Goal: Information Seeking & Learning: Learn about a topic

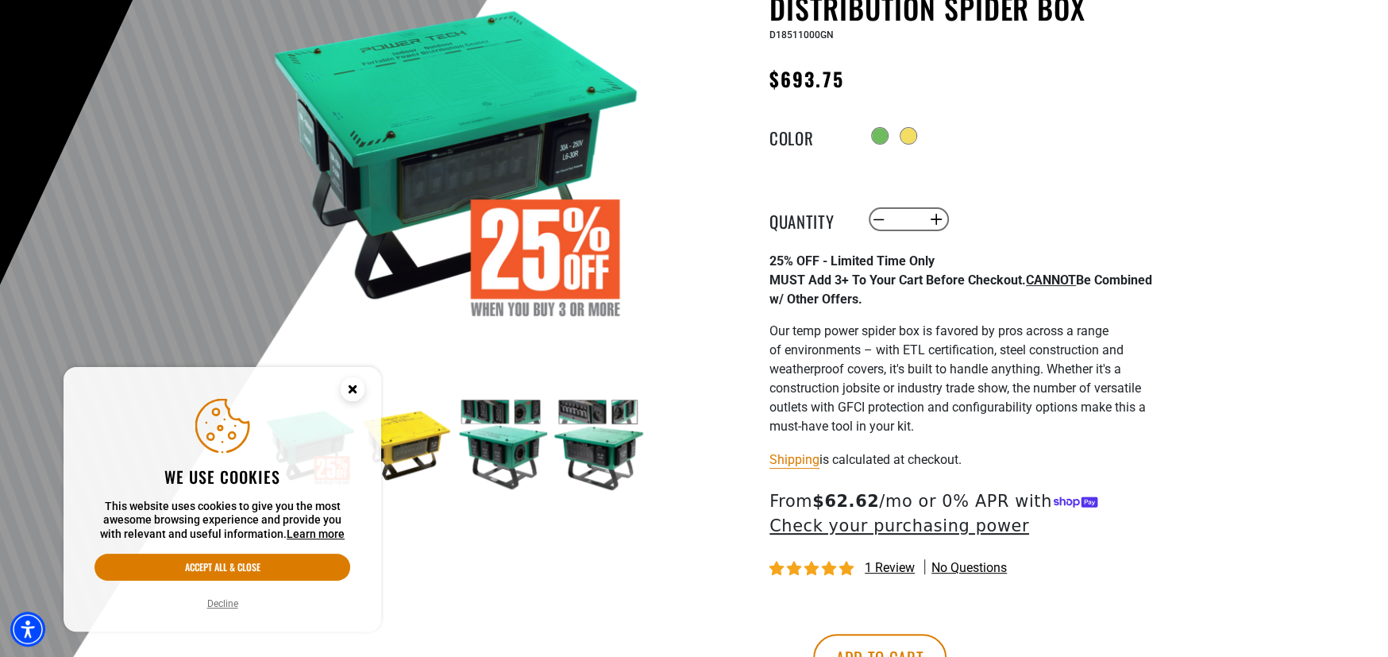
scroll to position [238, 0]
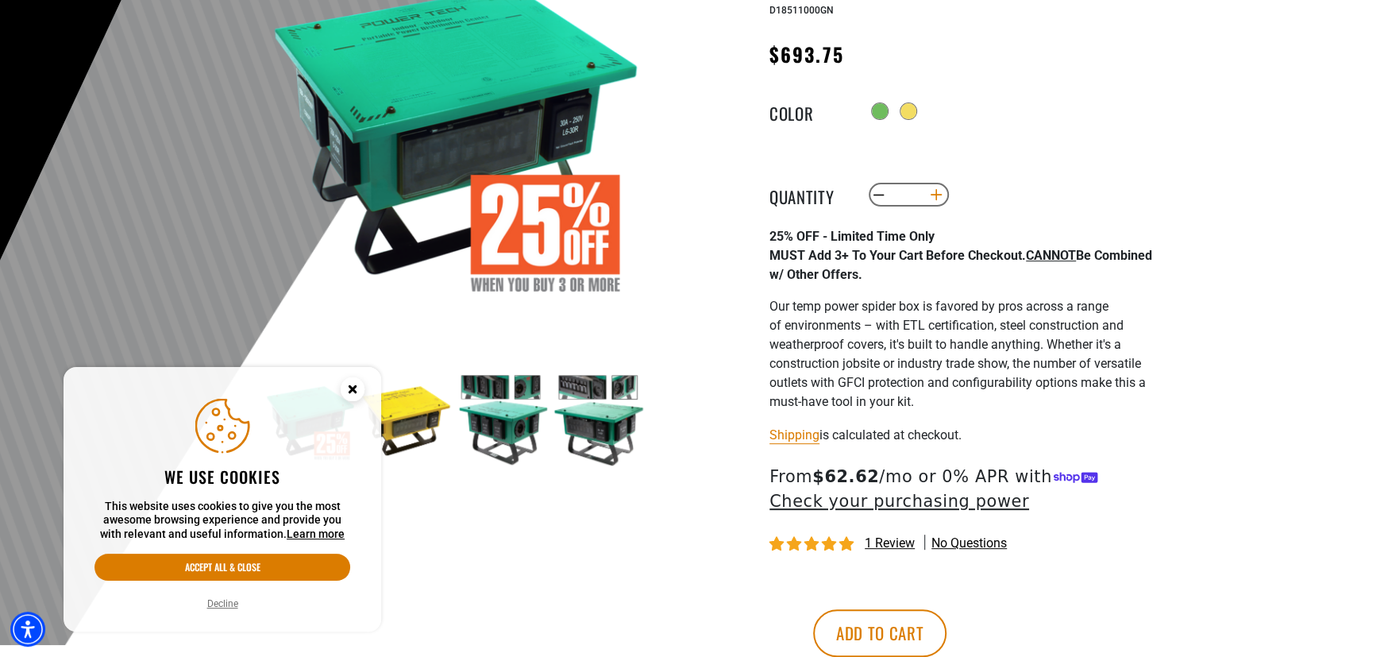
click at [930, 201] on button "Increase quantity for 50A Temporary Power Distribution Spider Box" at bounding box center [936, 194] width 25 height 27
click at [879, 198] on button "Decrease quantity for 50A Temporary Power Distribution Spider Box" at bounding box center [879, 194] width 25 height 27
type input "*"
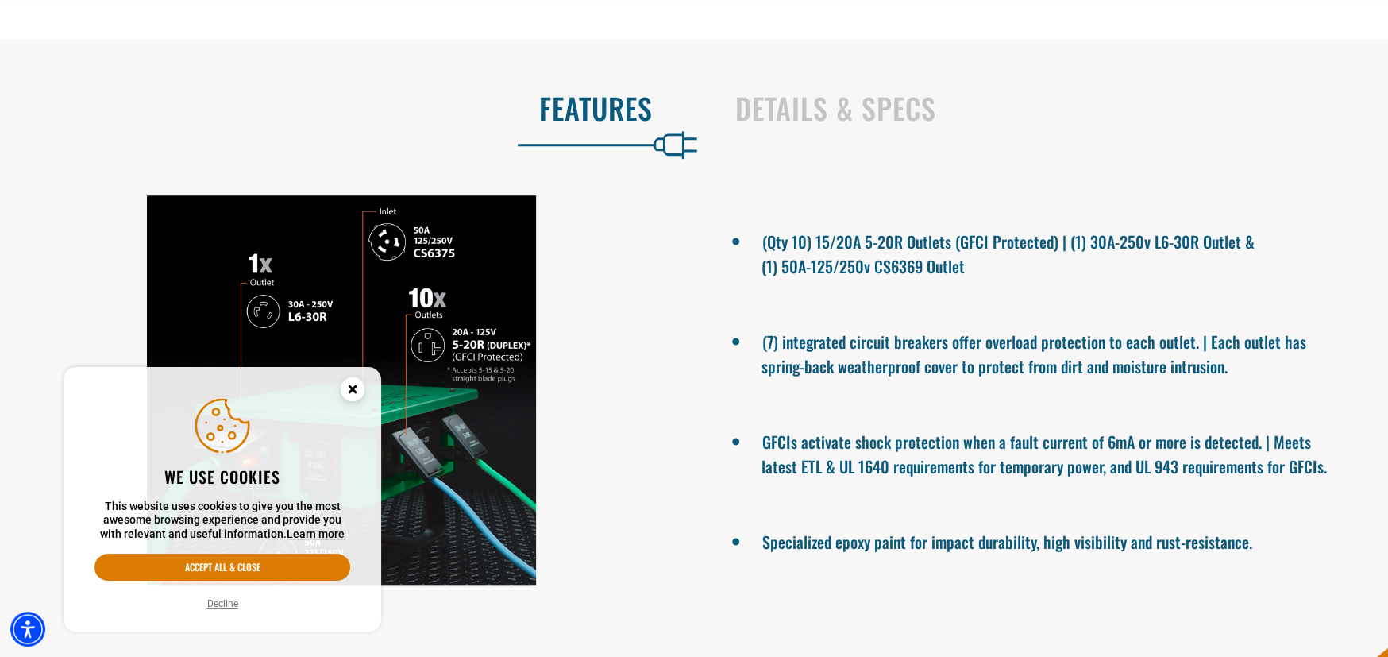
scroll to position [1032, 0]
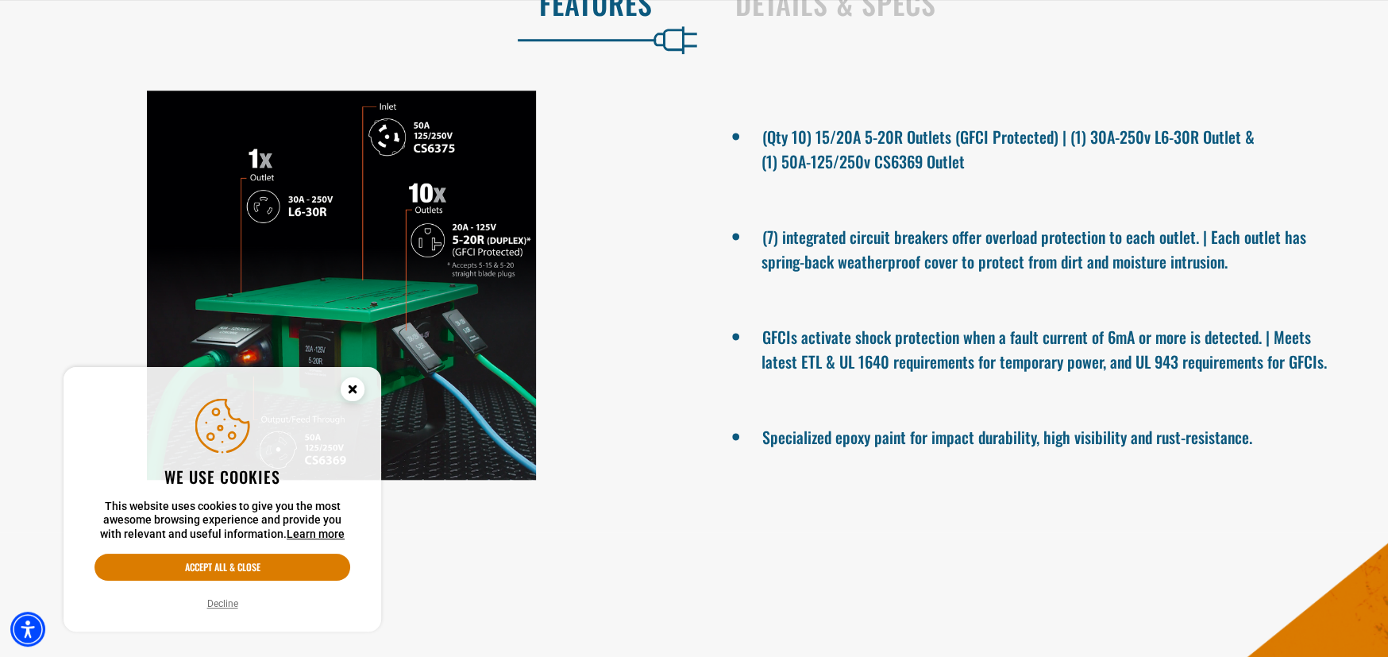
click at [224, 603] on button "Decline" at bounding box center [222, 603] width 40 height 16
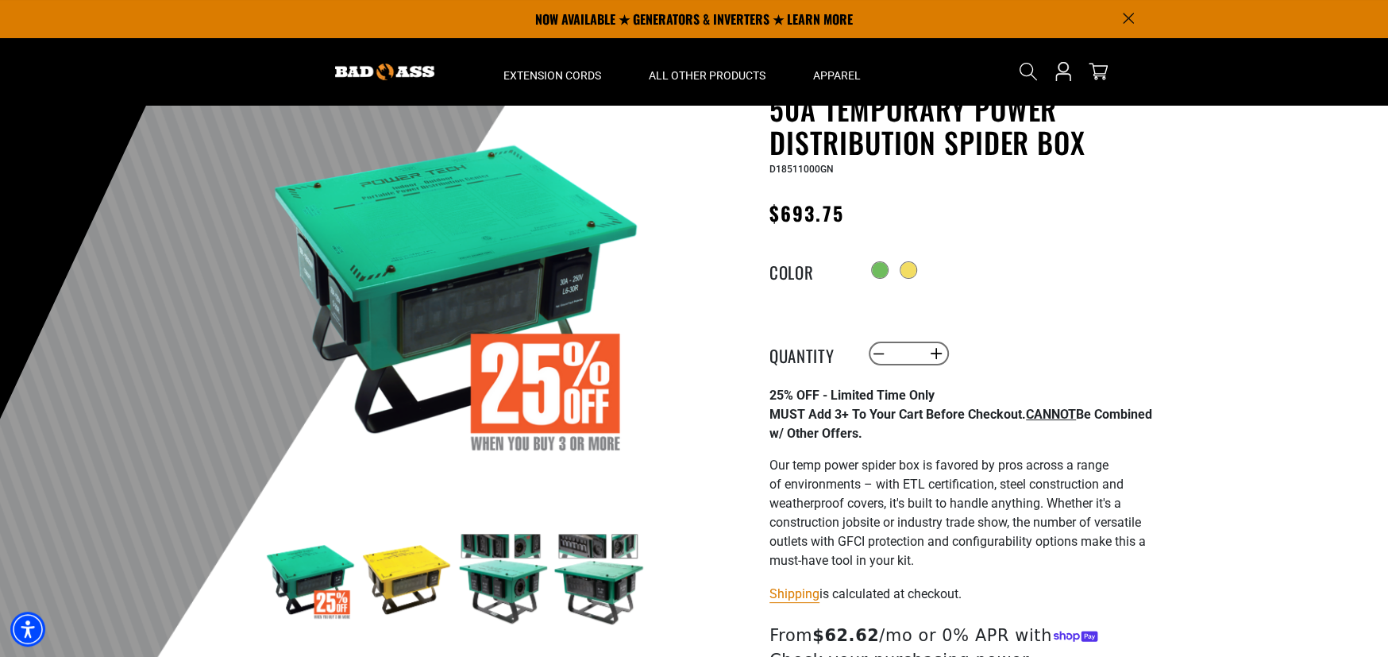
scroll to position [0, 0]
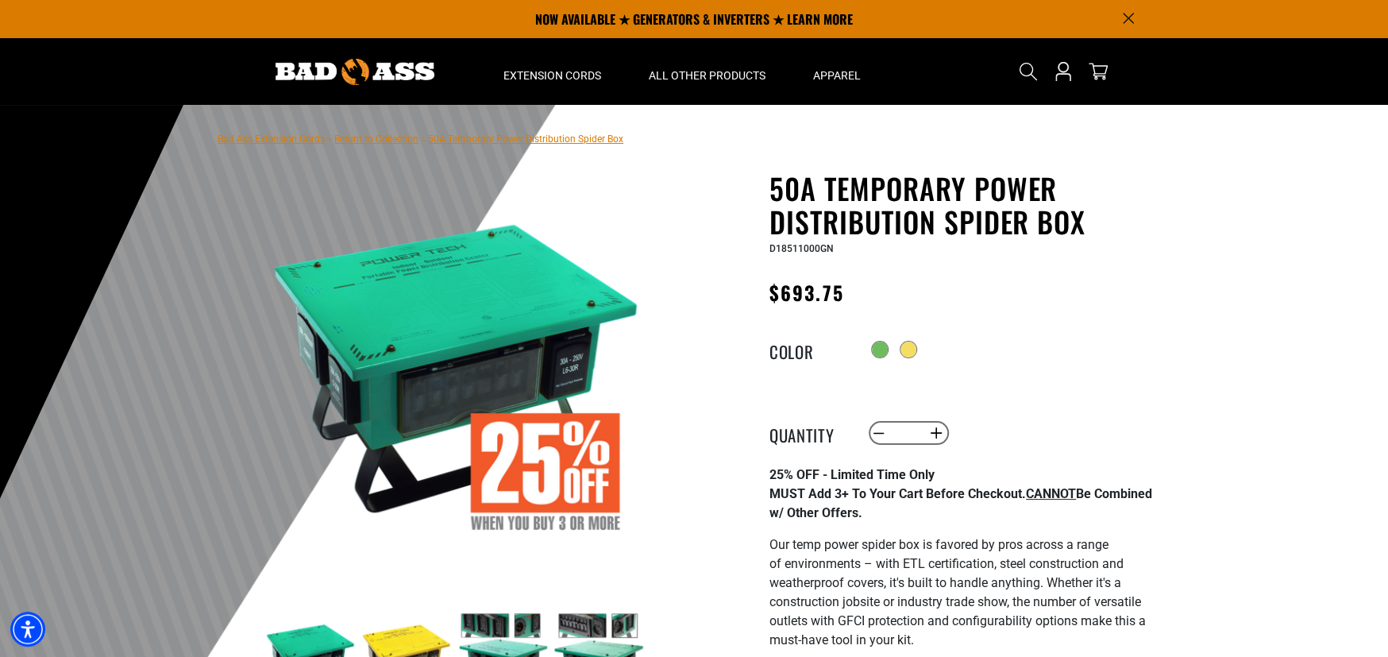
click at [414, 382] on img at bounding box center [455, 366] width 383 height 383
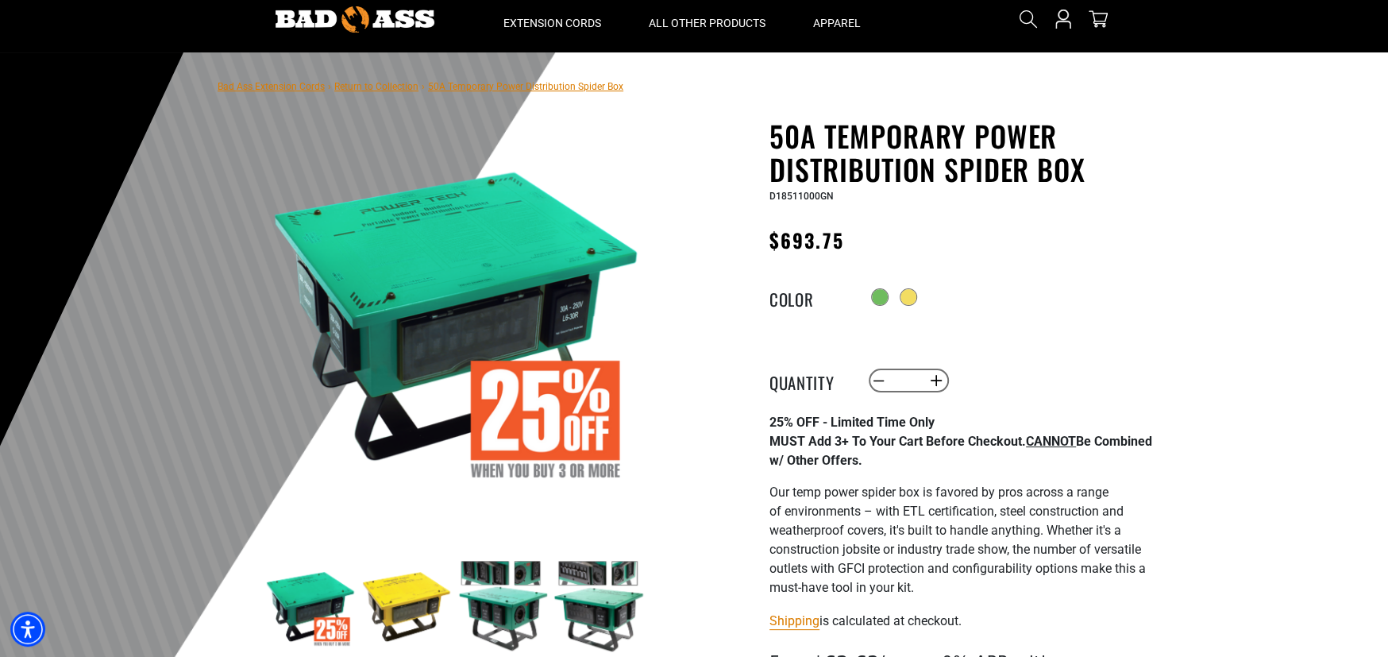
scroll to position [79, 0]
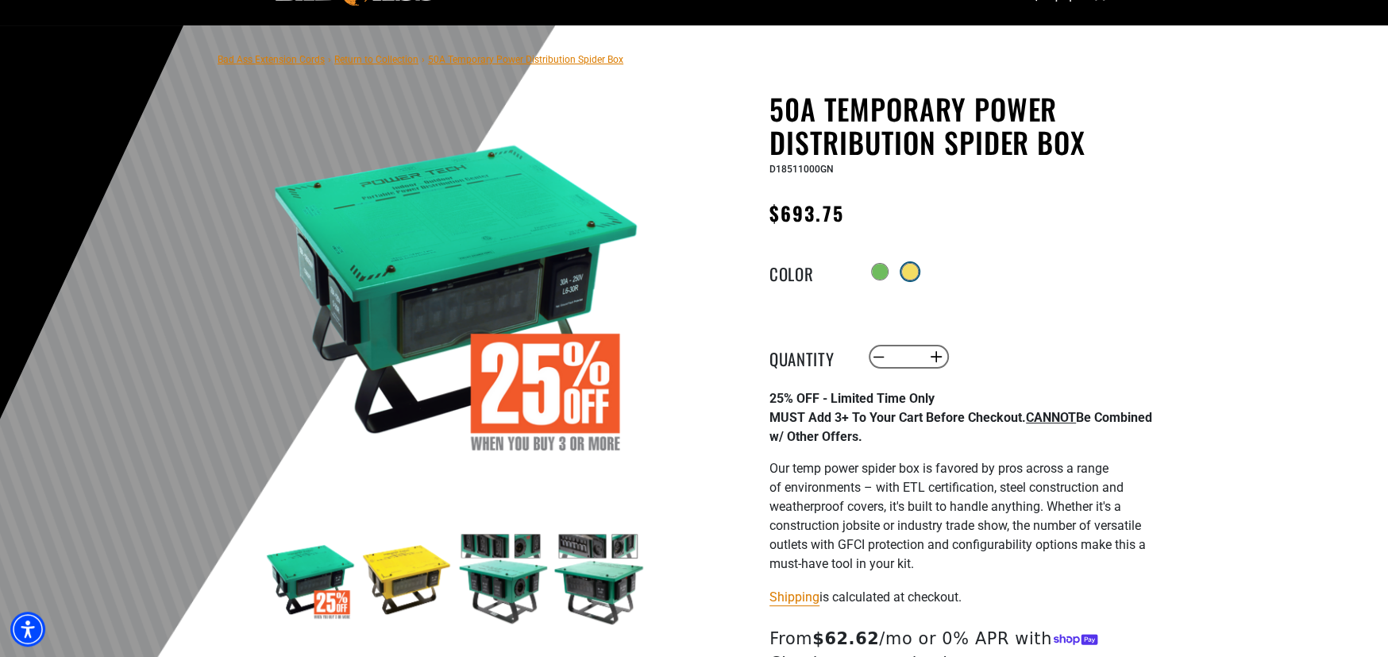
click at [911, 278] on div at bounding box center [910, 272] width 16 height 16
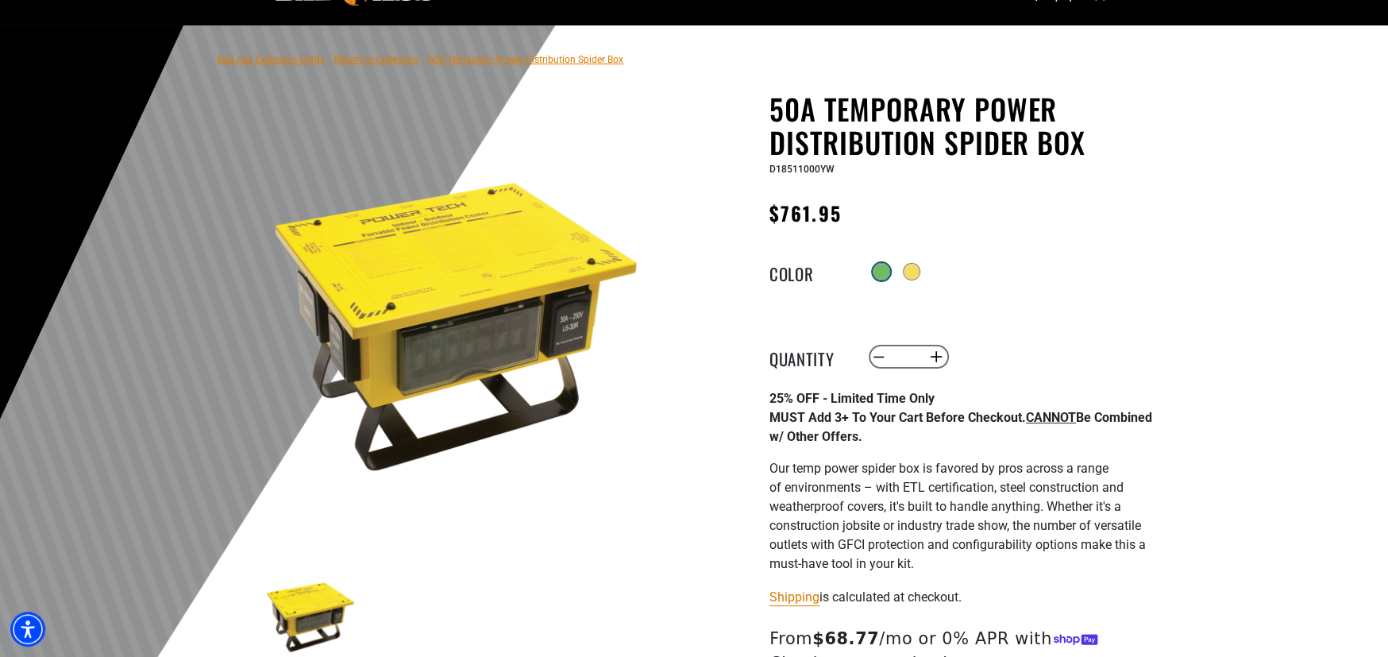
click at [876, 279] on div at bounding box center [881, 272] width 16 height 16
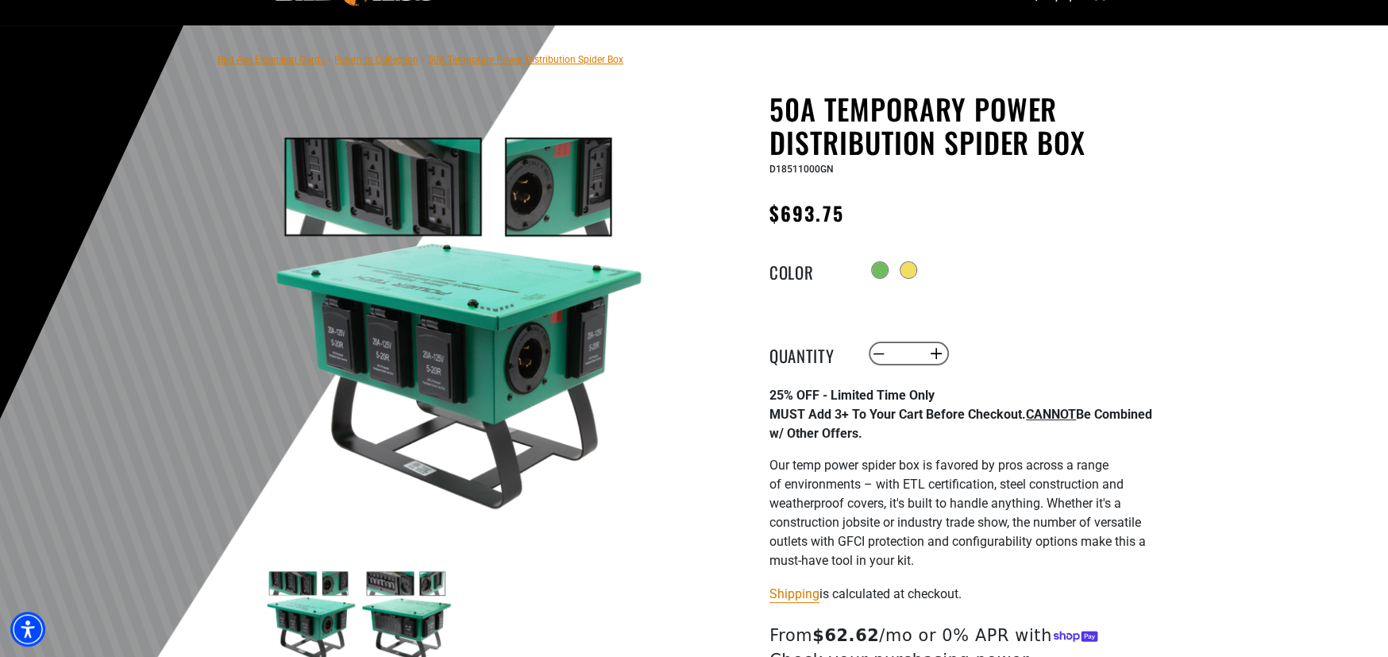
click at [424, 593] on img at bounding box center [406, 616] width 92 height 92
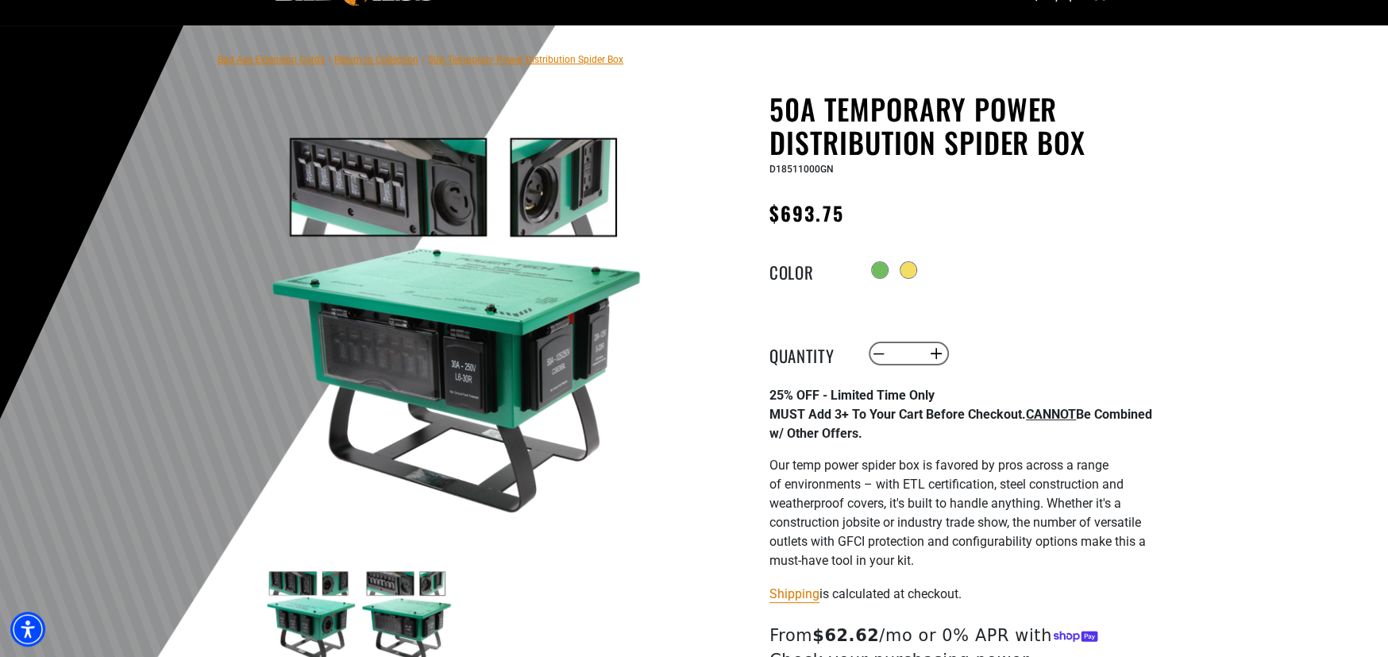
click at [418, 621] on img at bounding box center [406, 616] width 92 height 92
click at [316, 612] on img at bounding box center [310, 616] width 92 height 92
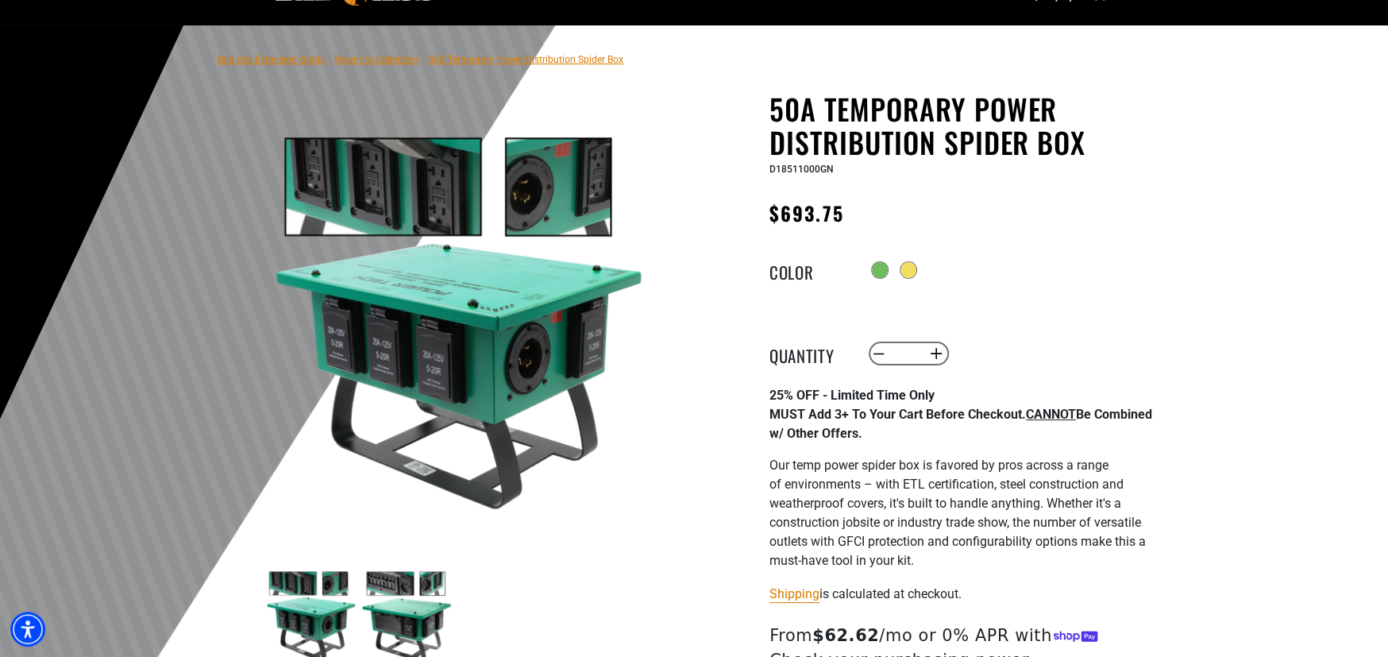
click at [387, 584] on img at bounding box center [406, 616] width 92 height 92
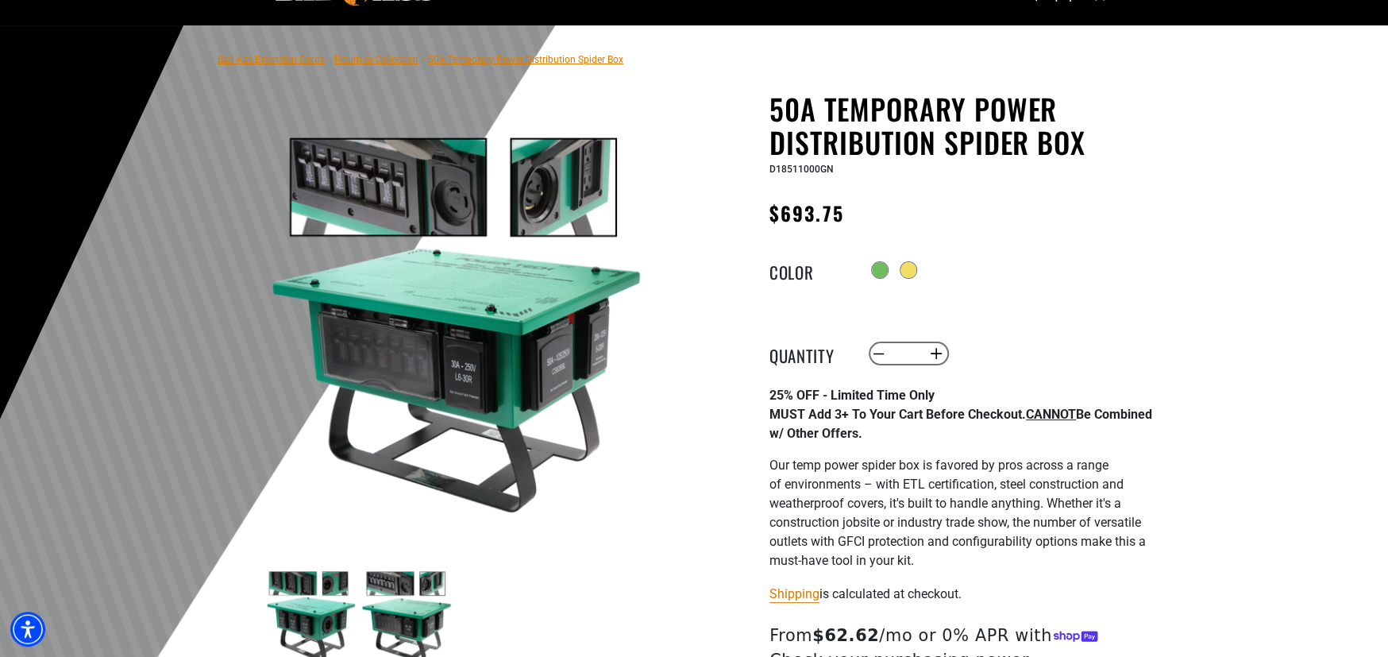
click at [300, 583] on img at bounding box center [310, 616] width 92 height 92
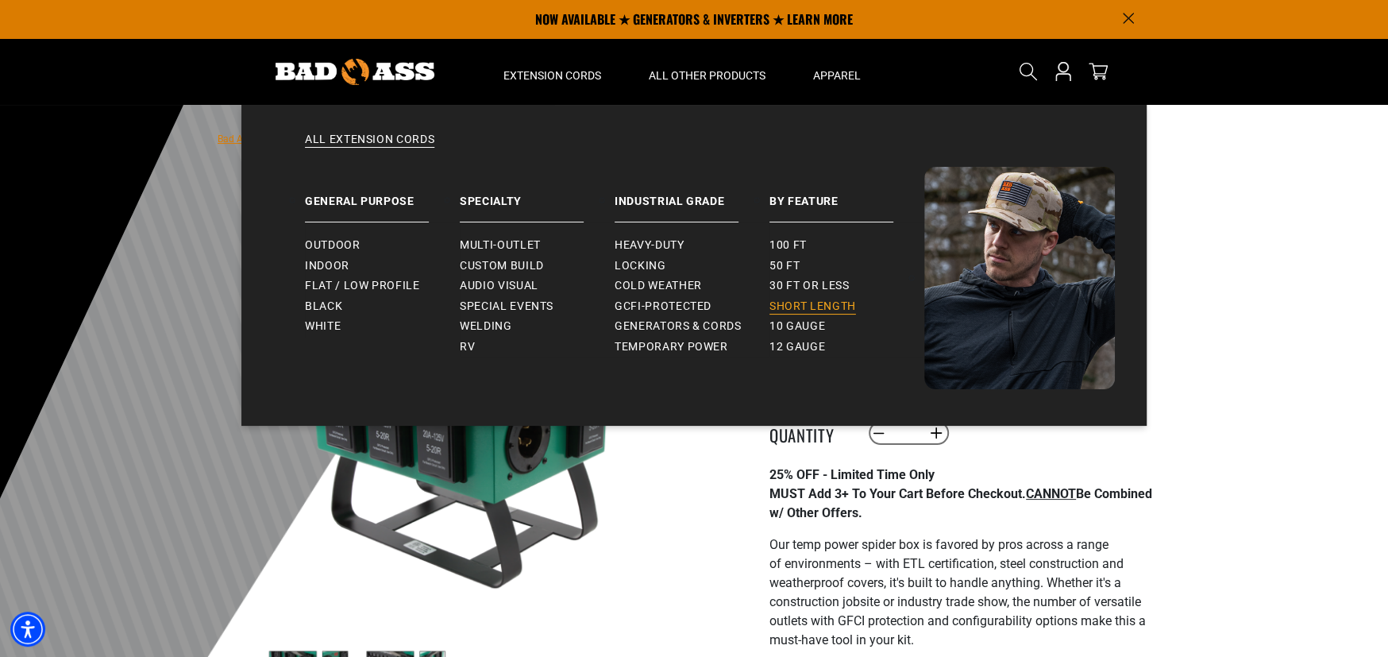
click at [780, 299] on span "Short Length" at bounding box center [812, 306] width 87 height 14
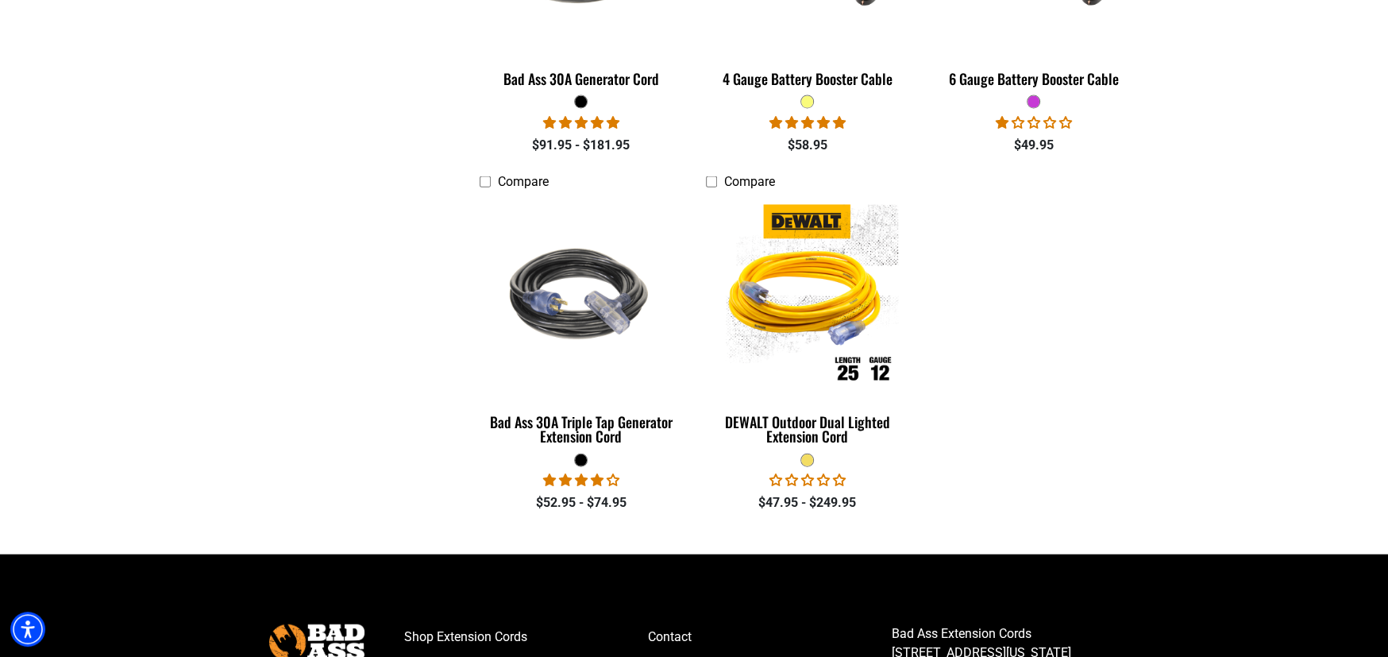
scroll to position [2779, 0]
